Goal: Task Accomplishment & Management: Manage account settings

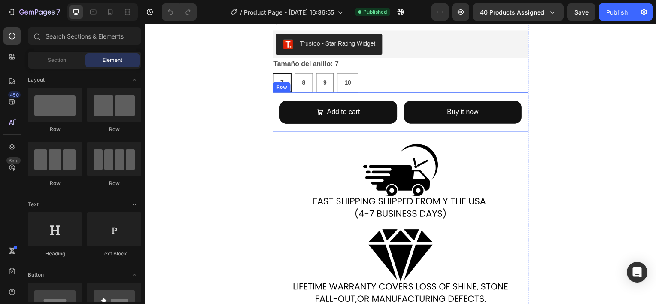
scroll to position [386, 0]
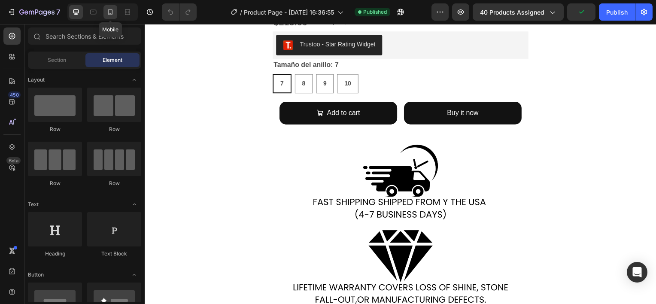
click at [112, 14] on icon at bounding box center [110, 12] width 9 height 9
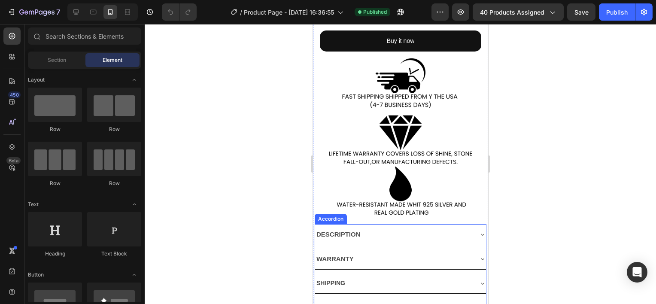
scroll to position [498, 0]
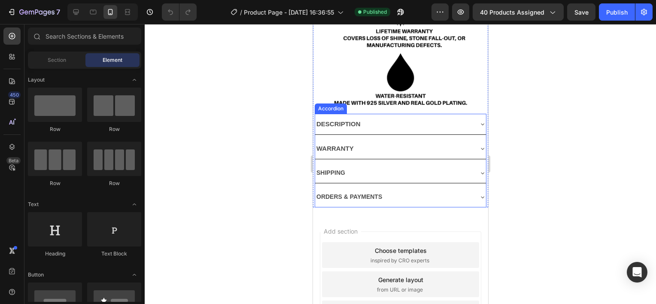
click at [471, 114] on div "DESCRIPTION" at bounding box center [400, 124] width 171 height 21
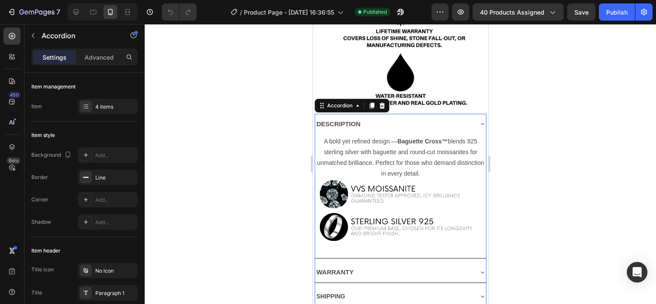
click at [465, 117] on div "DESCRIPTION" at bounding box center [393, 124] width 157 height 14
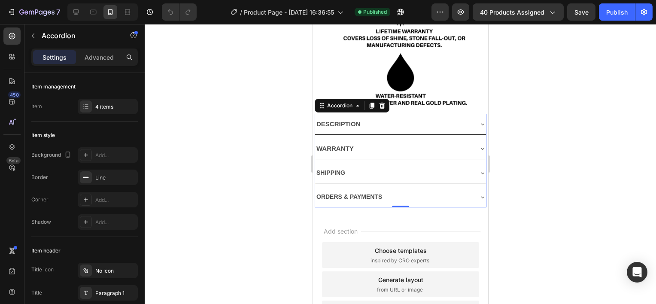
click at [432, 142] on div "WARRANTY" at bounding box center [393, 149] width 157 height 14
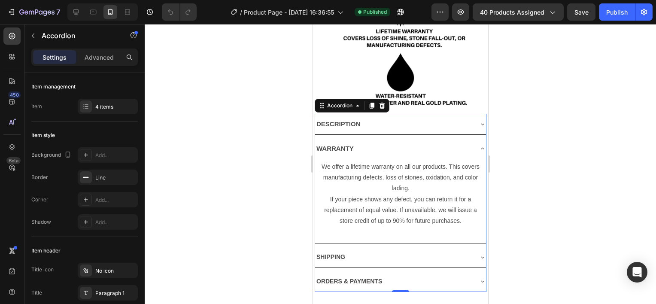
click at [432, 142] on div "WARRANTY" at bounding box center [393, 149] width 157 height 14
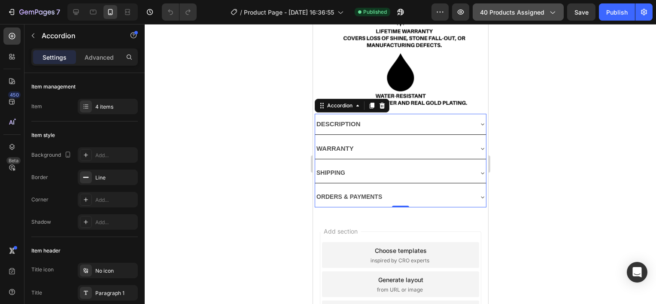
click at [520, 8] on span "40 products assigned" at bounding box center [512, 12] width 64 height 9
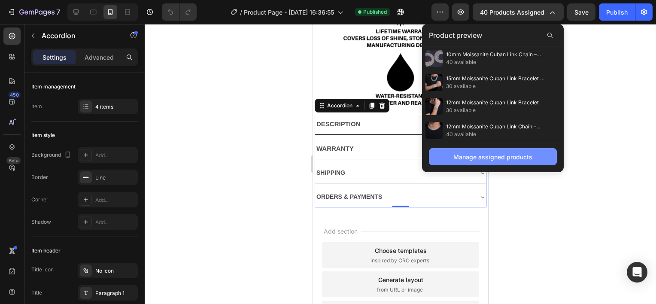
click at [469, 156] on div "Manage assigned products" at bounding box center [492, 156] width 79 height 9
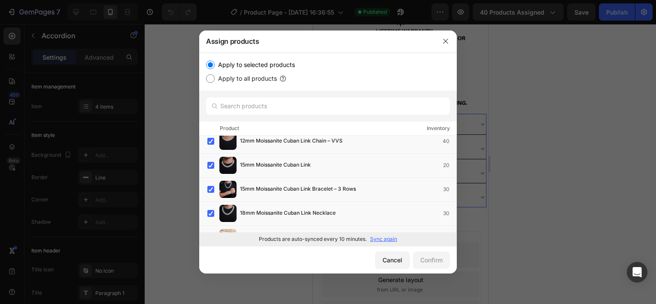
scroll to position [0, 0]
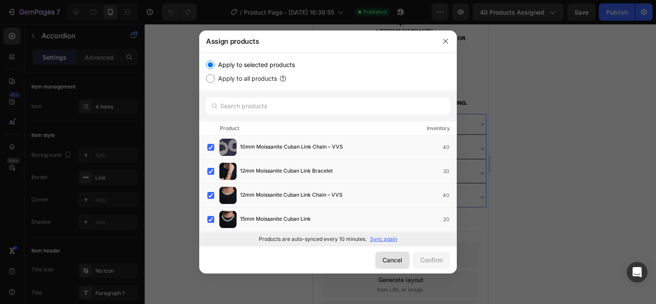
click at [390, 260] on div "Cancel" at bounding box center [393, 260] width 20 height 9
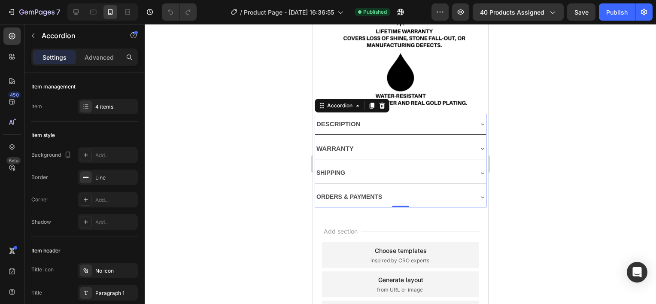
drag, startPoint x: 373, startPoint y: 167, endPoint x: 371, endPoint y: 162, distance: 5.0
click at [371, 165] on div "SHIPPING" at bounding box center [400, 173] width 171 height 20
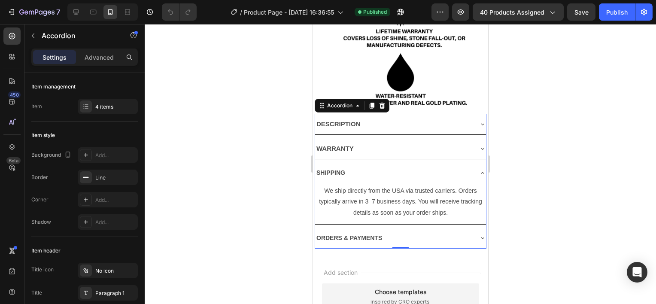
click at [371, 166] on div "SHIPPING" at bounding box center [393, 172] width 157 height 13
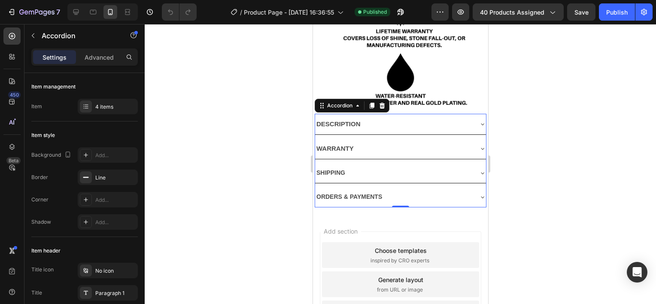
click at [375, 187] on div "ORDERS & PAYMENTS" at bounding box center [400, 197] width 171 height 20
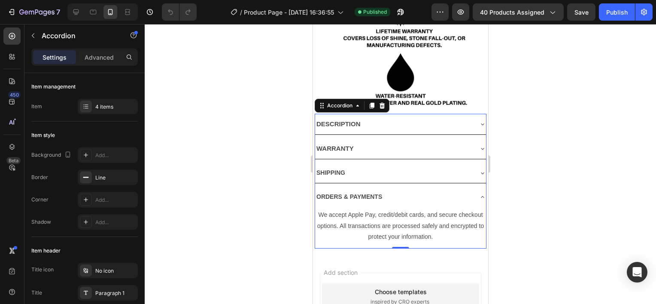
click at [372, 166] on div "SHIPPING" at bounding box center [393, 172] width 157 height 13
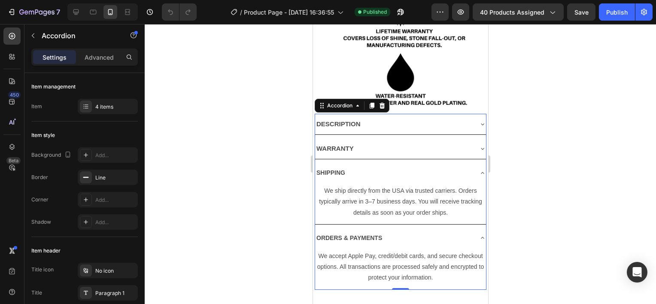
click at [370, 166] on div "SHIPPING" at bounding box center [393, 172] width 157 height 13
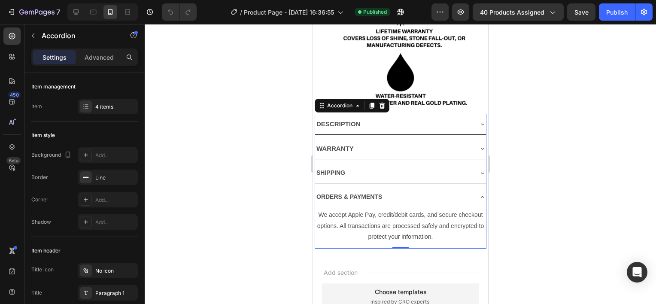
click at [382, 190] on div "ORDERS & PAYMENTS" at bounding box center [349, 196] width 68 height 13
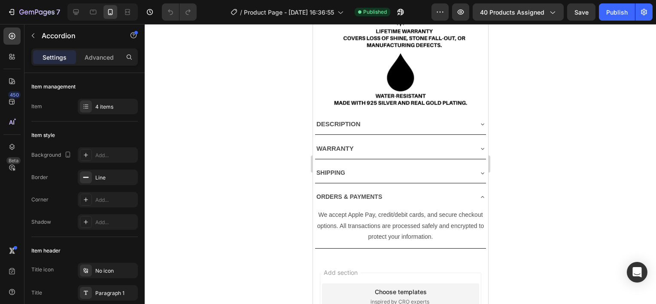
click at [398, 190] on div "ORDERS & PAYMENTS" at bounding box center [393, 196] width 157 height 13
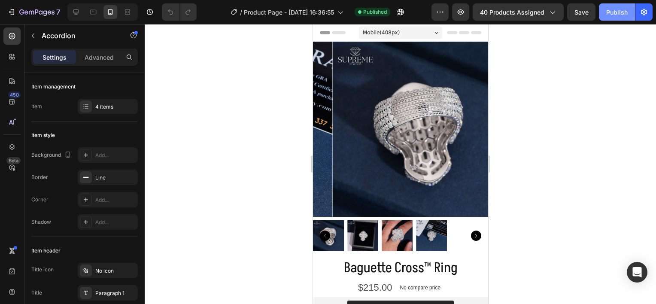
click at [622, 11] on div "Publish" at bounding box center [616, 12] width 21 height 9
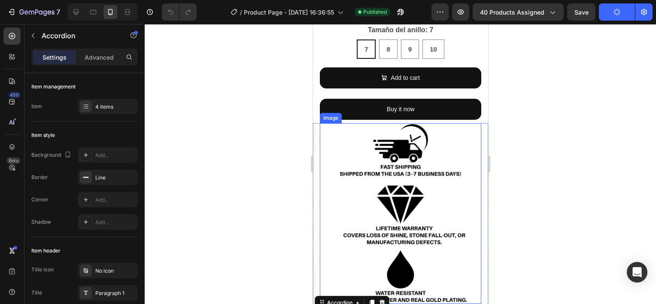
scroll to position [386, 0]
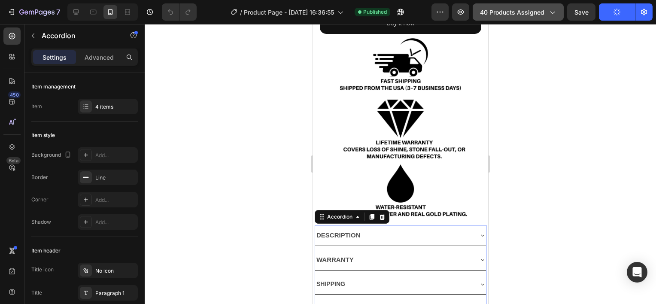
click at [540, 9] on span "40 products assigned" at bounding box center [512, 12] width 64 height 9
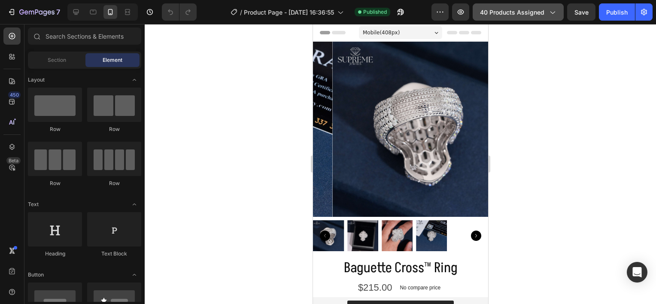
click at [552, 17] on button "40 products assigned" at bounding box center [518, 11] width 91 height 17
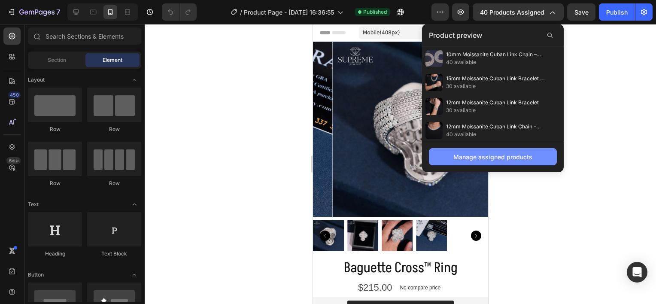
click at [523, 154] on div "Manage assigned products" at bounding box center [492, 156] width 79 height 9
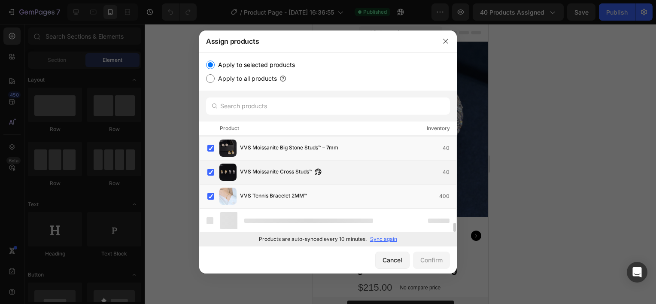
scroll to position [913, 0]
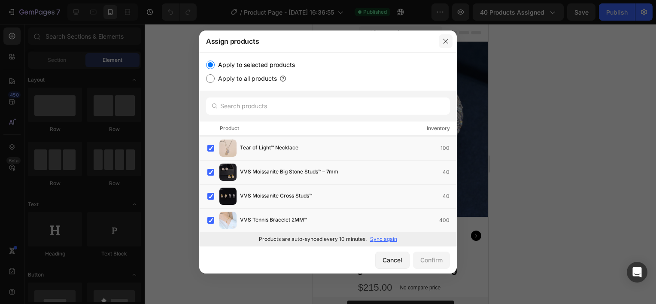
click at [444, 43] on icon "button" at bounding box center [445, 41] width 7 height 7
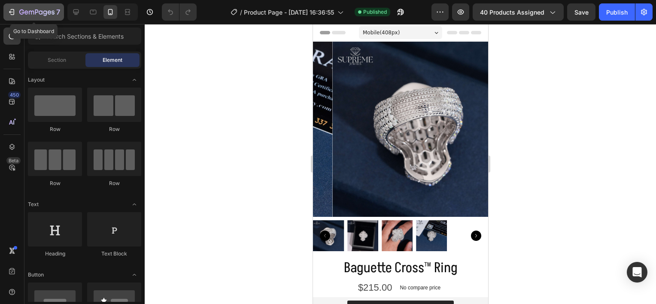
click at [15, 15] on icon "button" at bounding box center [11, 12] width 9 height 9
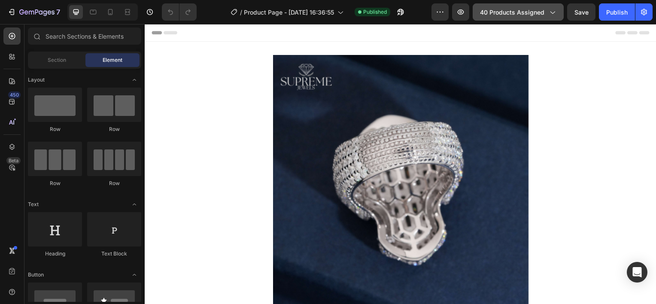
click at [516, 5] on button "40 products assigned" at bounding box center [518, 11] width 91 height 17
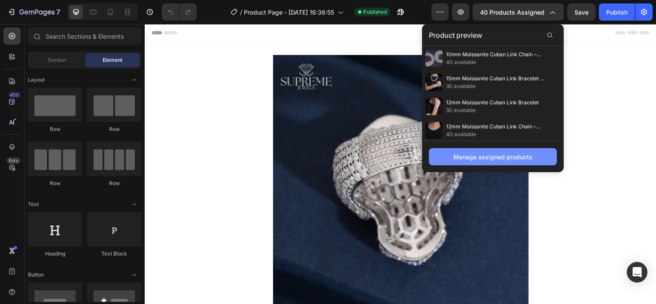
click at [490, 149] on button "Manage assigned products" at bounding box center [493, 156] width 128 height 17
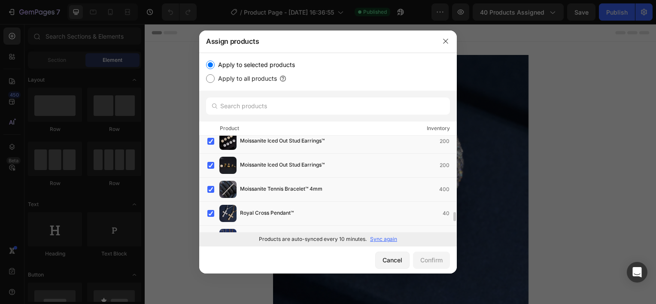
scroll to position [913, 0]
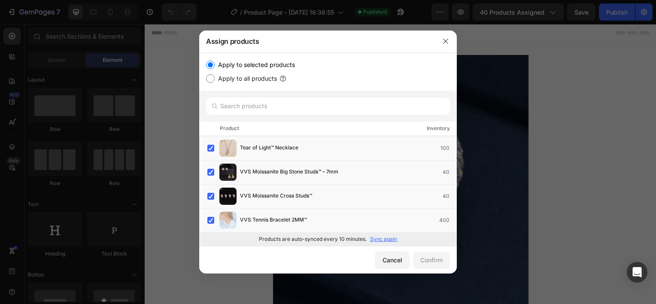
click at [392, 236] on p "Sync again" at bounding box center [383, 239] width 27 height 8
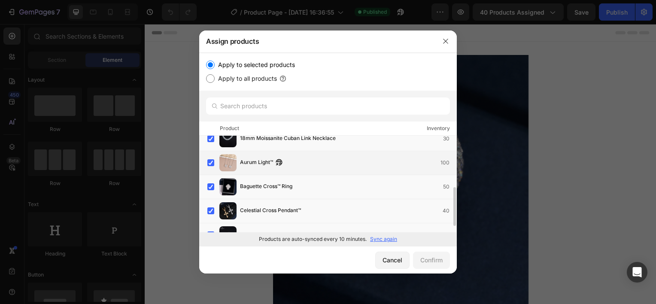
scroll to position [143, 0]
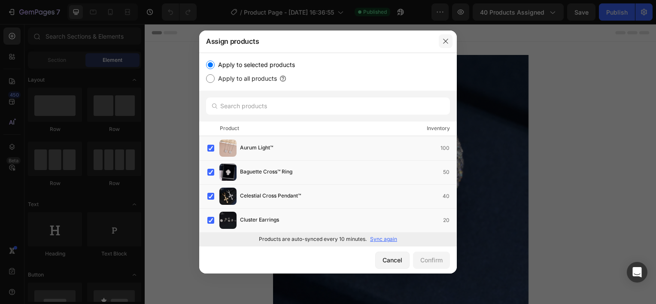
click at [440, 42] on button "button" at bounding box center [446, 41] width 14 height 14
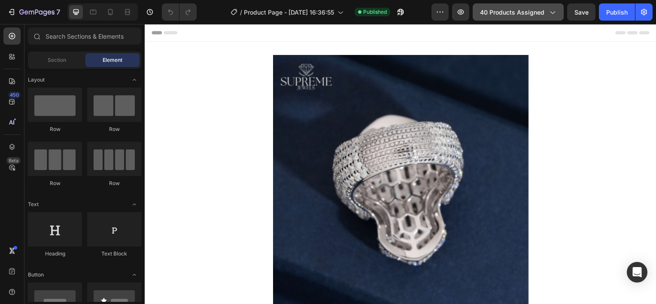
click at [501, 19] on button "40 products assigned" at bounding box center [518, 11] width 91 height 17
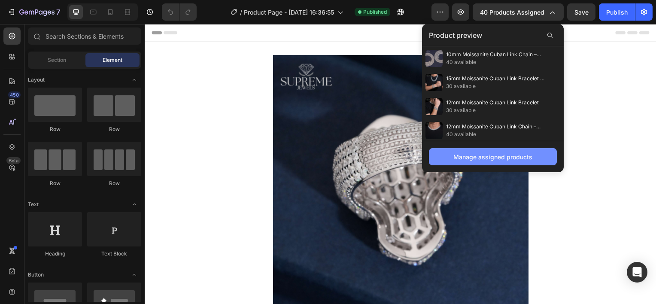
click at [447, 162] on button "Manage assigned products" at bounding box center [493, 156] width 128 height 17
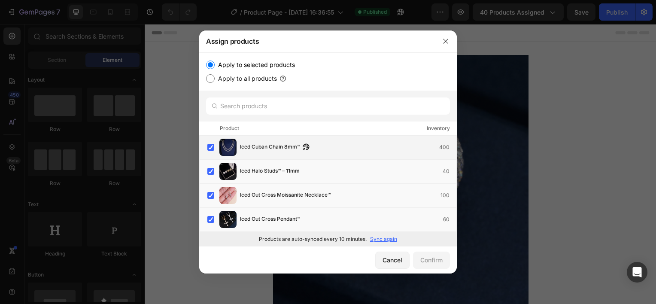
scroll to position [773, 0]
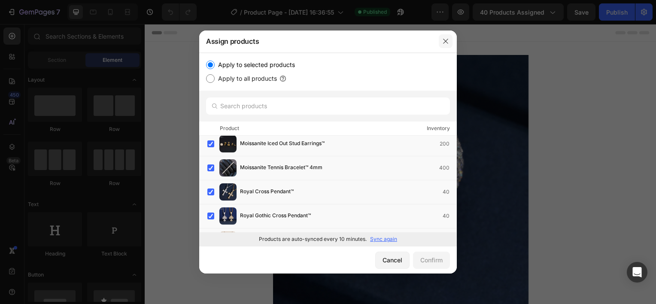
click at [445, 40] on icon "button" at bounding box center [445, 41] width 7 height 7
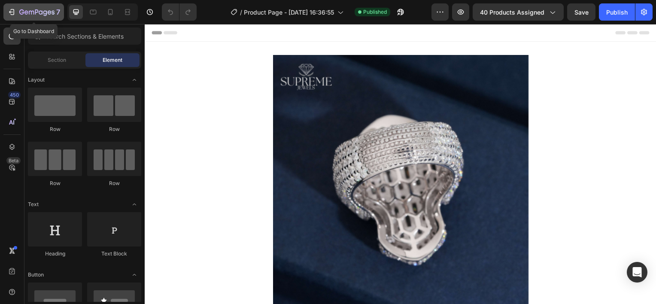
click at [8, 14] on icon "button" at bounding box center [11, 12] width 9 height 9
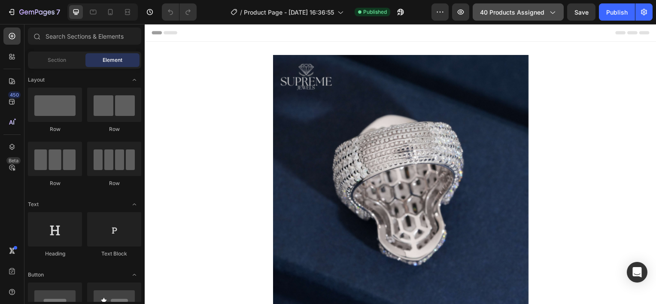
click at [554, 10] on icon "button" at bounding box center [552, 12] width 9 height 9
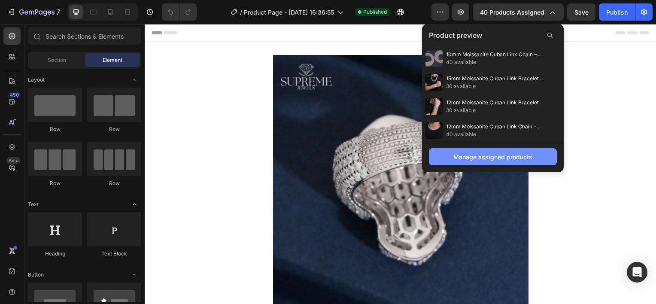
click at [536, 157] on button "Manage assigned products" at bounding box center [493, 156] width 128 height 17
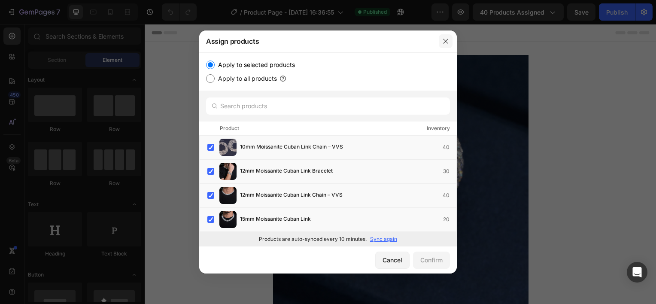
drag, startPoint x: 443, startPoint y: 42, endPoint x: 303, endPoint y: 18, distance: 142.0
click at [443, 42] on icon "button" at bounding box center [445, 41] width 7 height 7
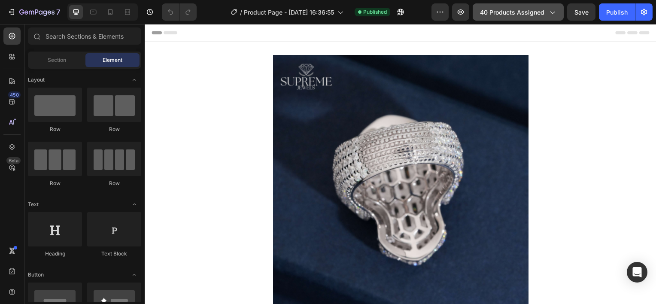
click at [493, 13] on span "40 products assigned" at bounding box center [512, 12] width 64 height 9
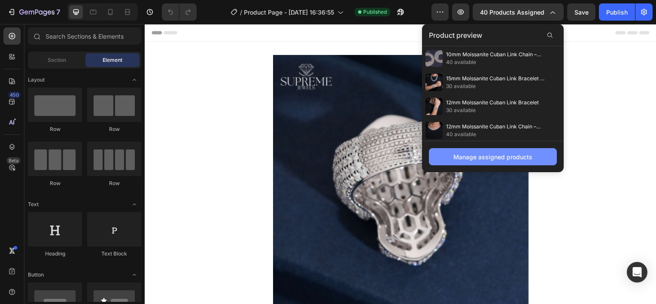
click at [483, 156] on div "Manage assigned products" at bounding box center [492, 156] width 79 height 9
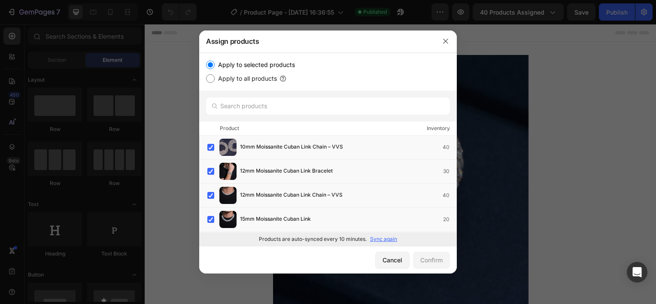
click at [213, 73] on div "Apply to all products" at bounding box center [328, 78] width 244 height 10
click at [207, 76] on input "Apply to all products" at bounding box center [210, 78] width 9 height 9
radio input "true"
click at [447, 264] on button "Confirm" at bounding box center [431, 260] width 37 height 17
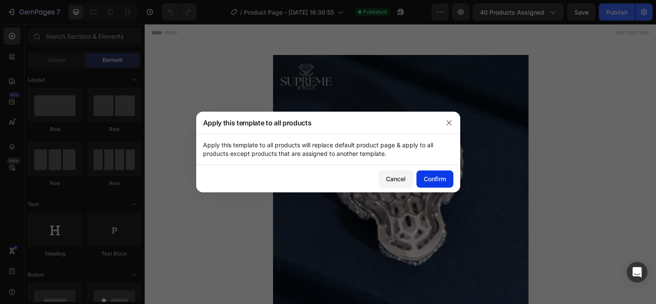
click at [435, 178] on div "Confirm" at bounding box center [435, 178] width 22 height 9
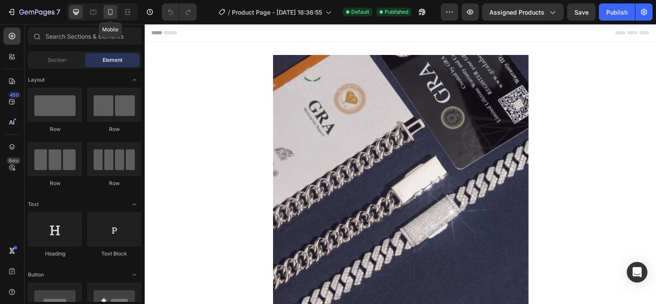
click at [108, 18] on div at bounding box center [110, 12] width 14 height 14
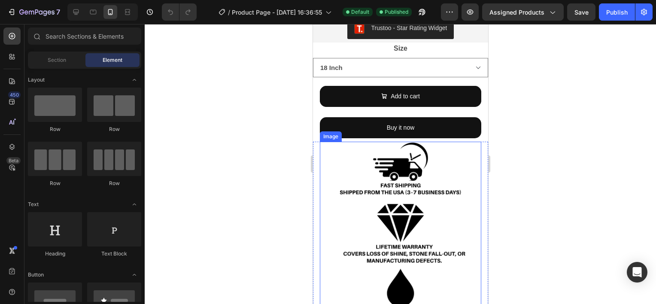
scroll to position [472, 0]
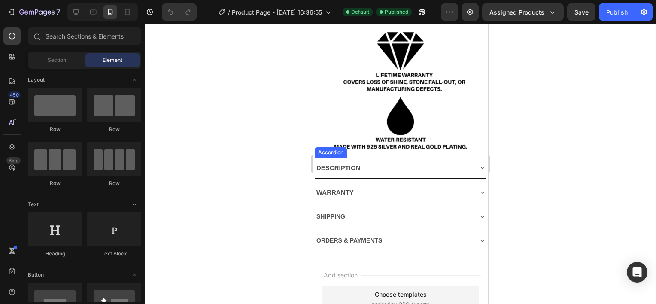
click at [418, 161] on div "DESCRIPTION" at bounding box center [393, 168] width 157 height 14
